Goal: Task Accomplishment & Management: Use online tool/utility

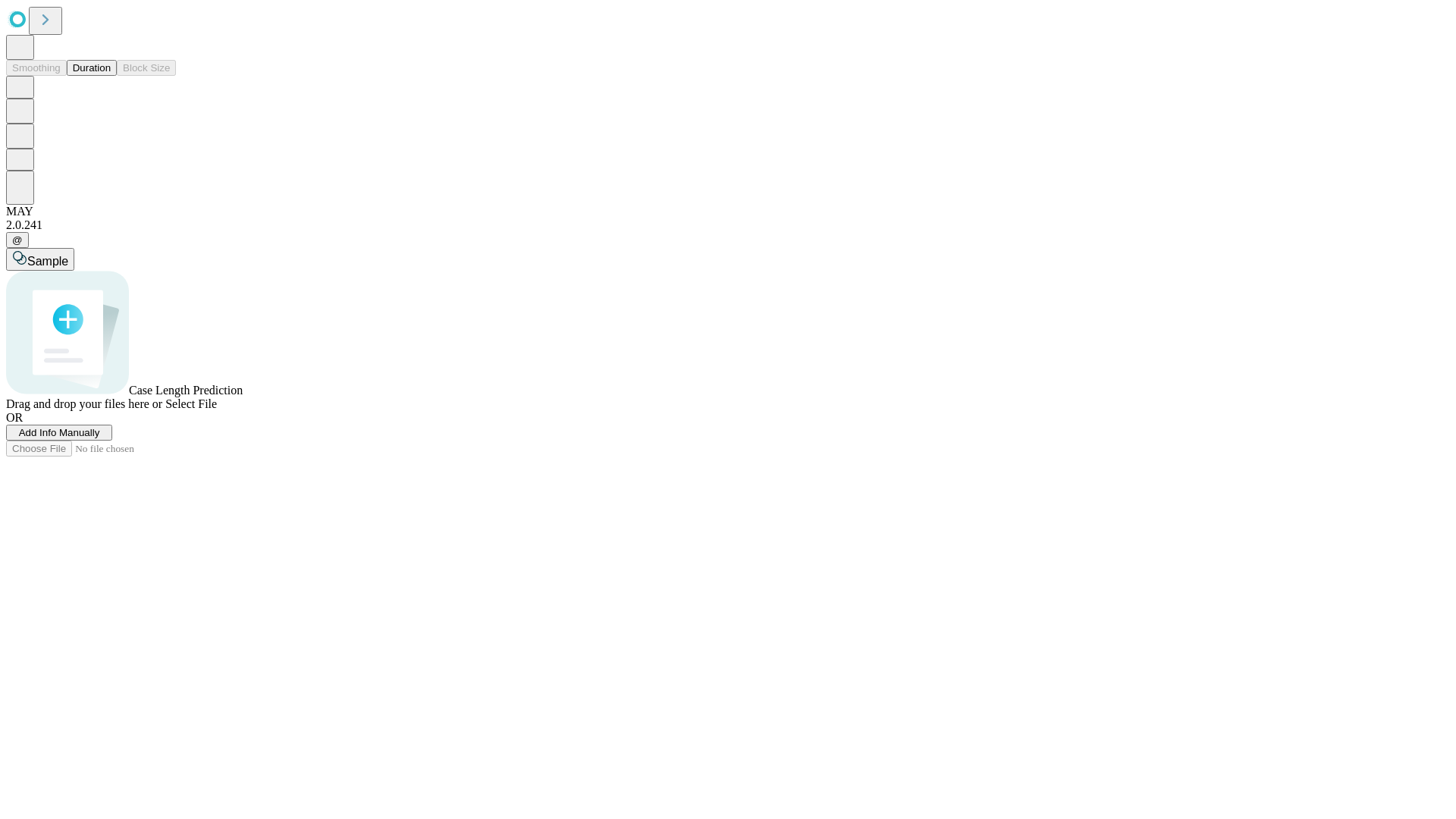
click at [111, 76] on button "Duration" at bounding box center [92, 68] width 50 height 16
click at [100, 438] on span "Add Info Manually" at bounding box center [59, 431] width 81 height 11
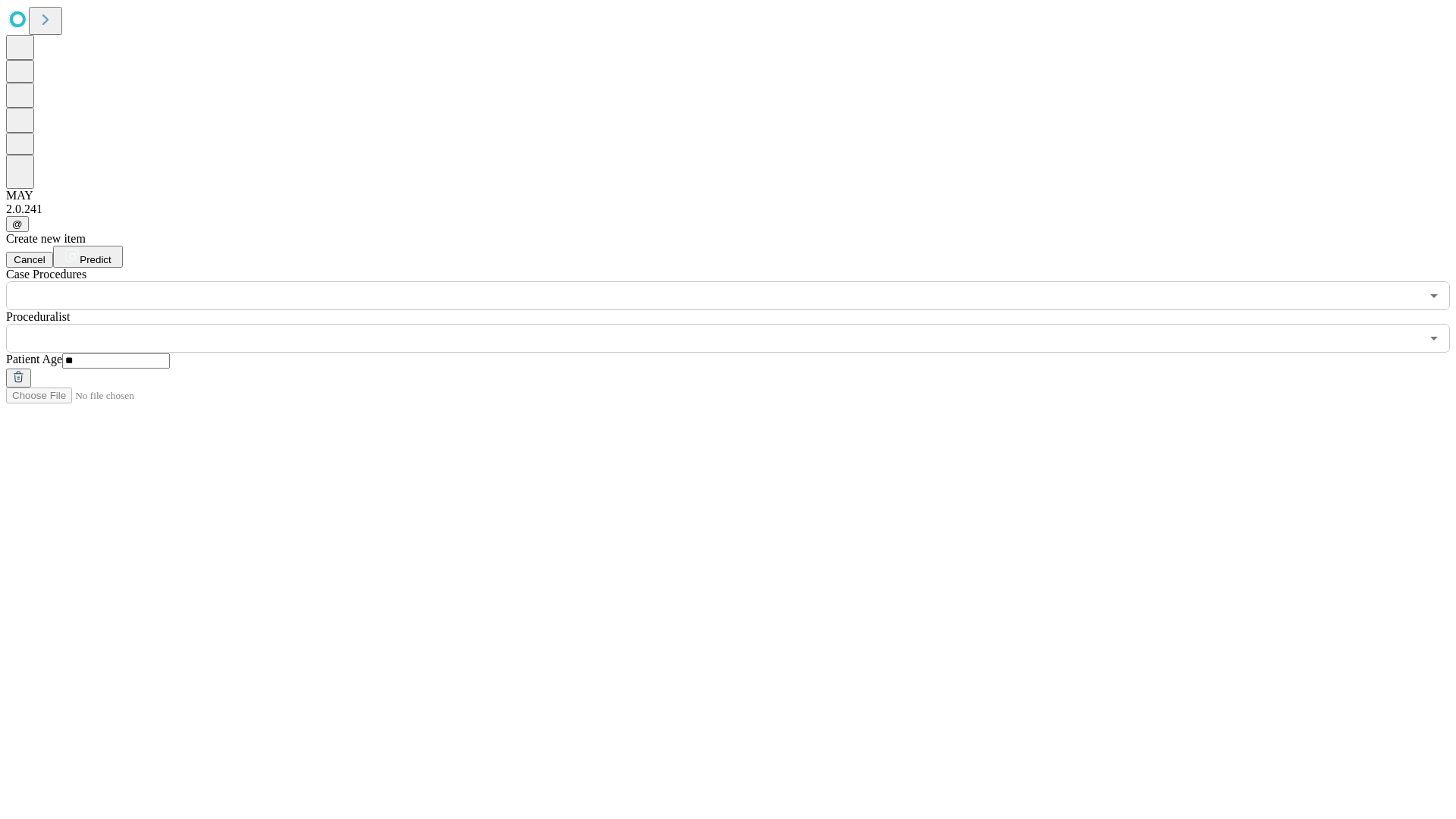
type input "**"
click at [738, 324] on input "text" at bounding box center [714, 338] width 1415 height 29
